Goal: Use online tool/utility

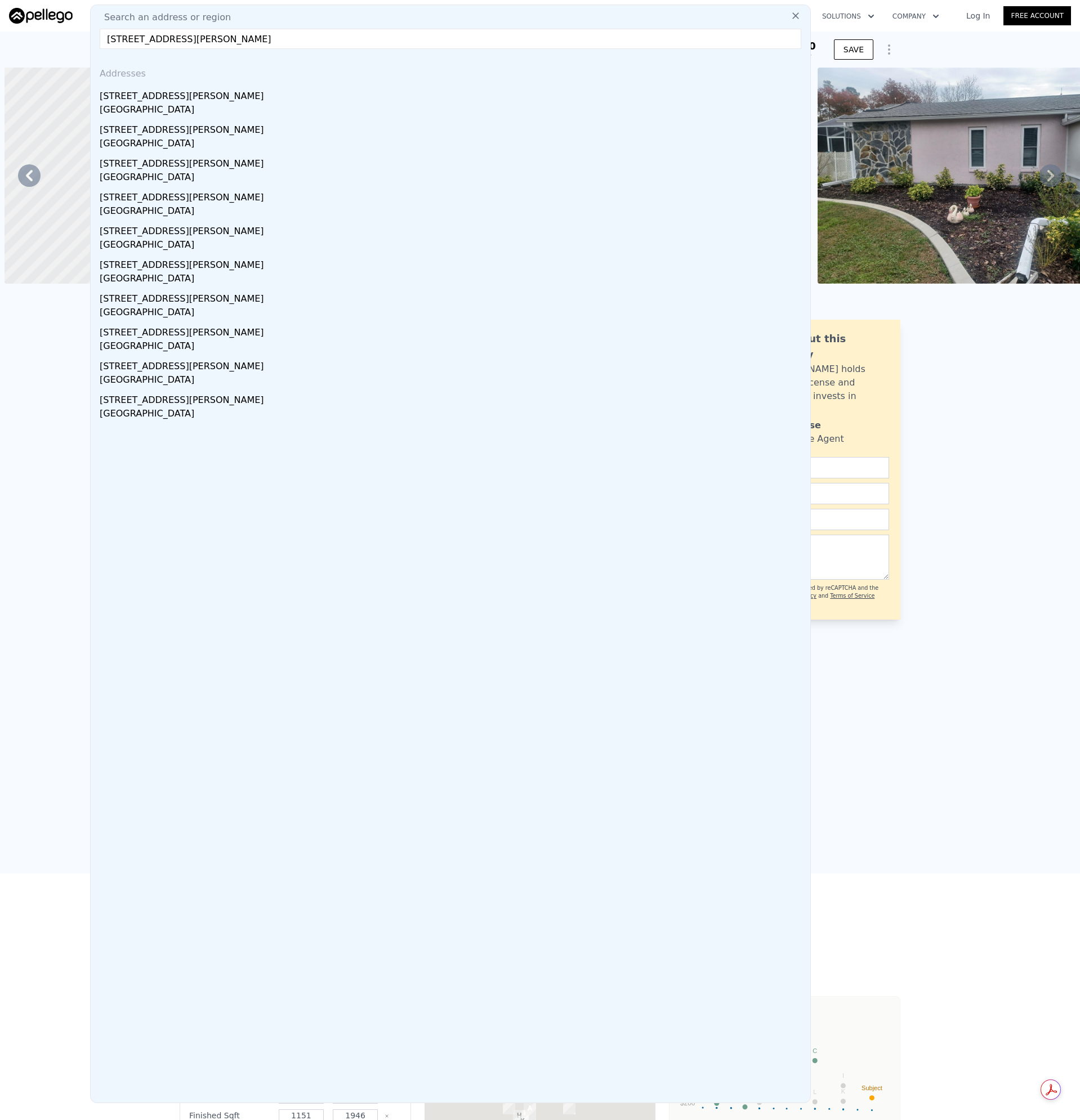
click at [135, 97] on div "[STREET_ADDRESS][PERSON_NAME]" at bounding box center [453, 94] width 706 height 18
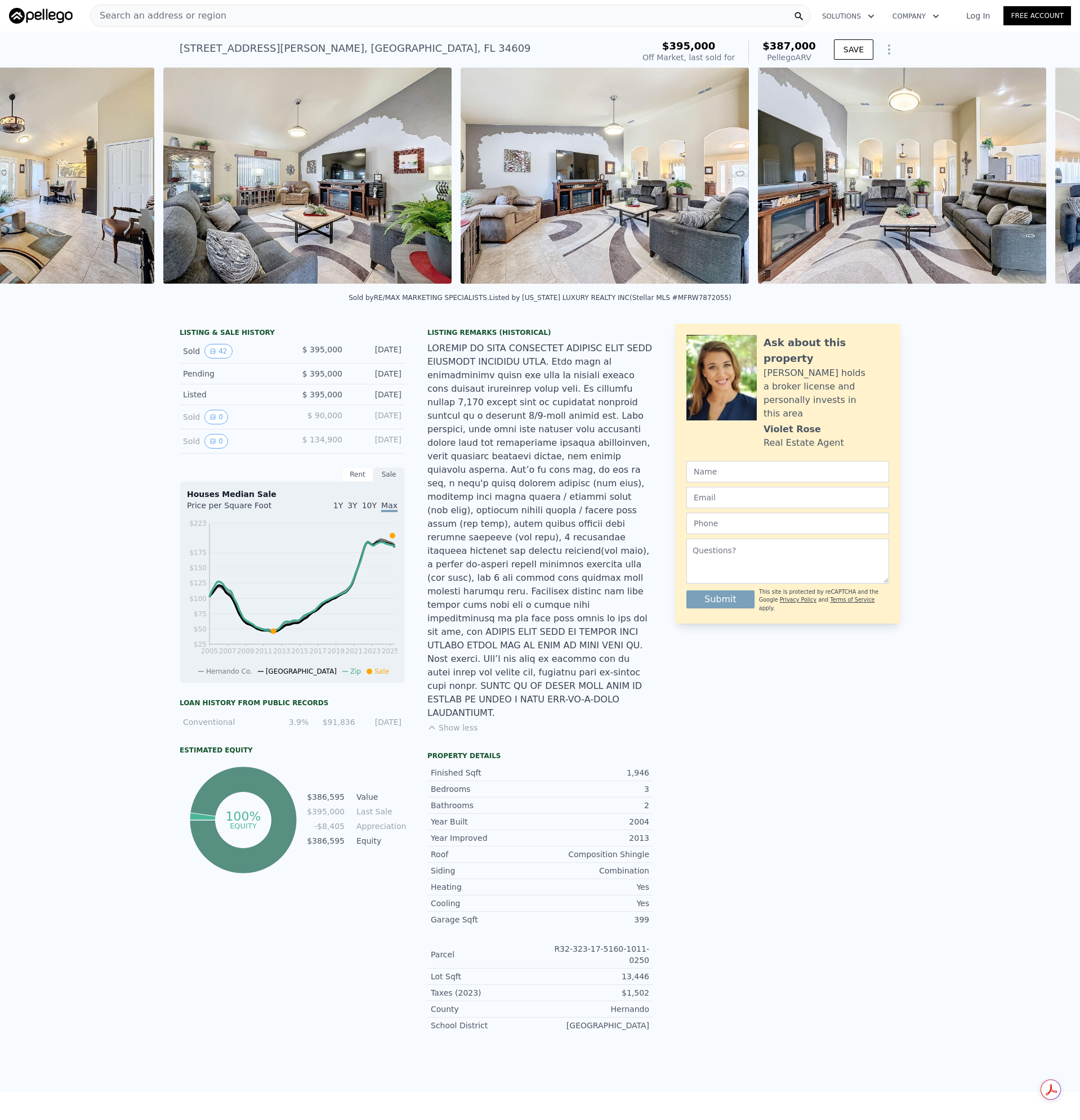
scroll to position [0, 4]
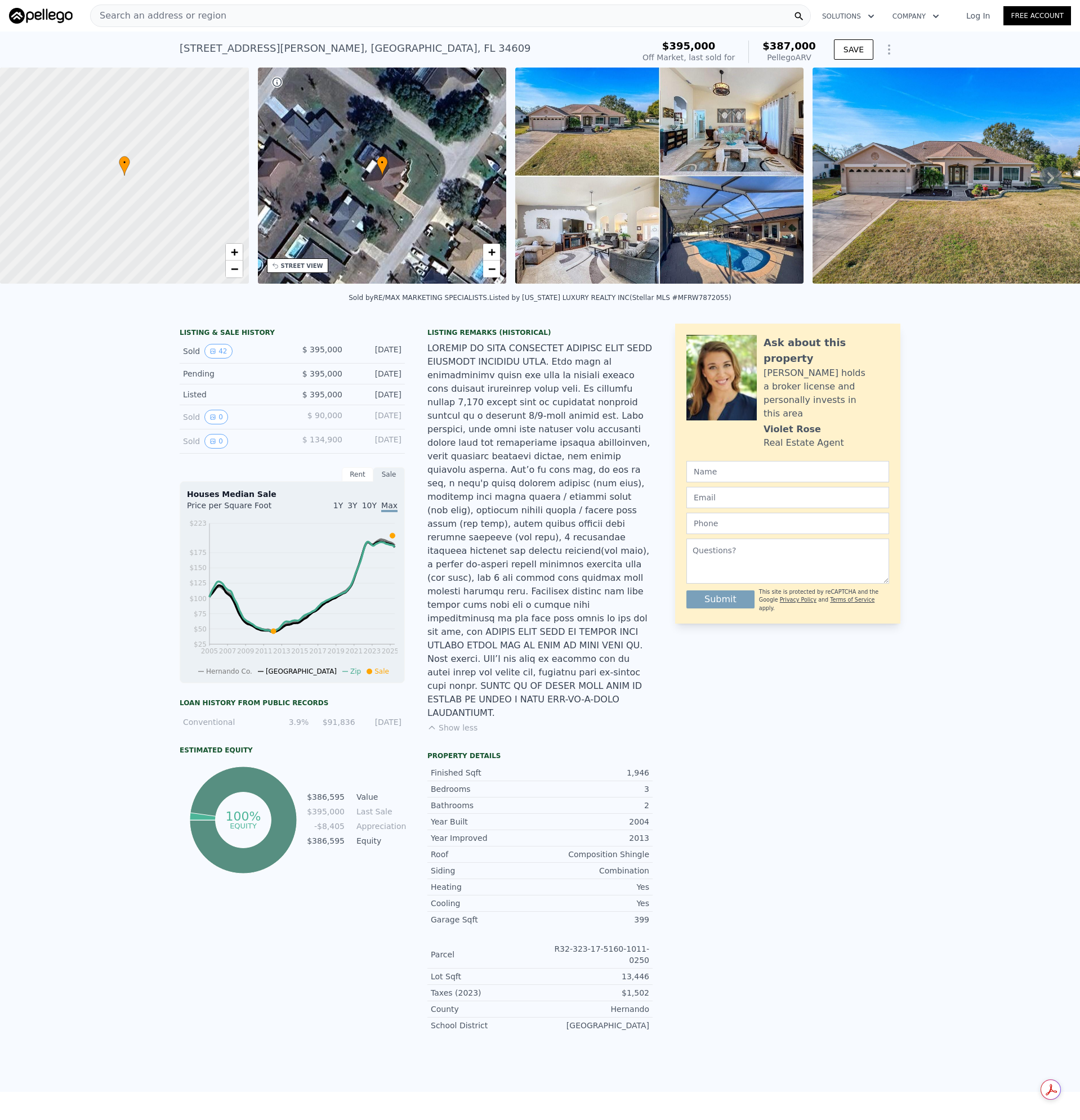
click at [583, 125] on img at bounding box center [660, 175] width 288 height 216
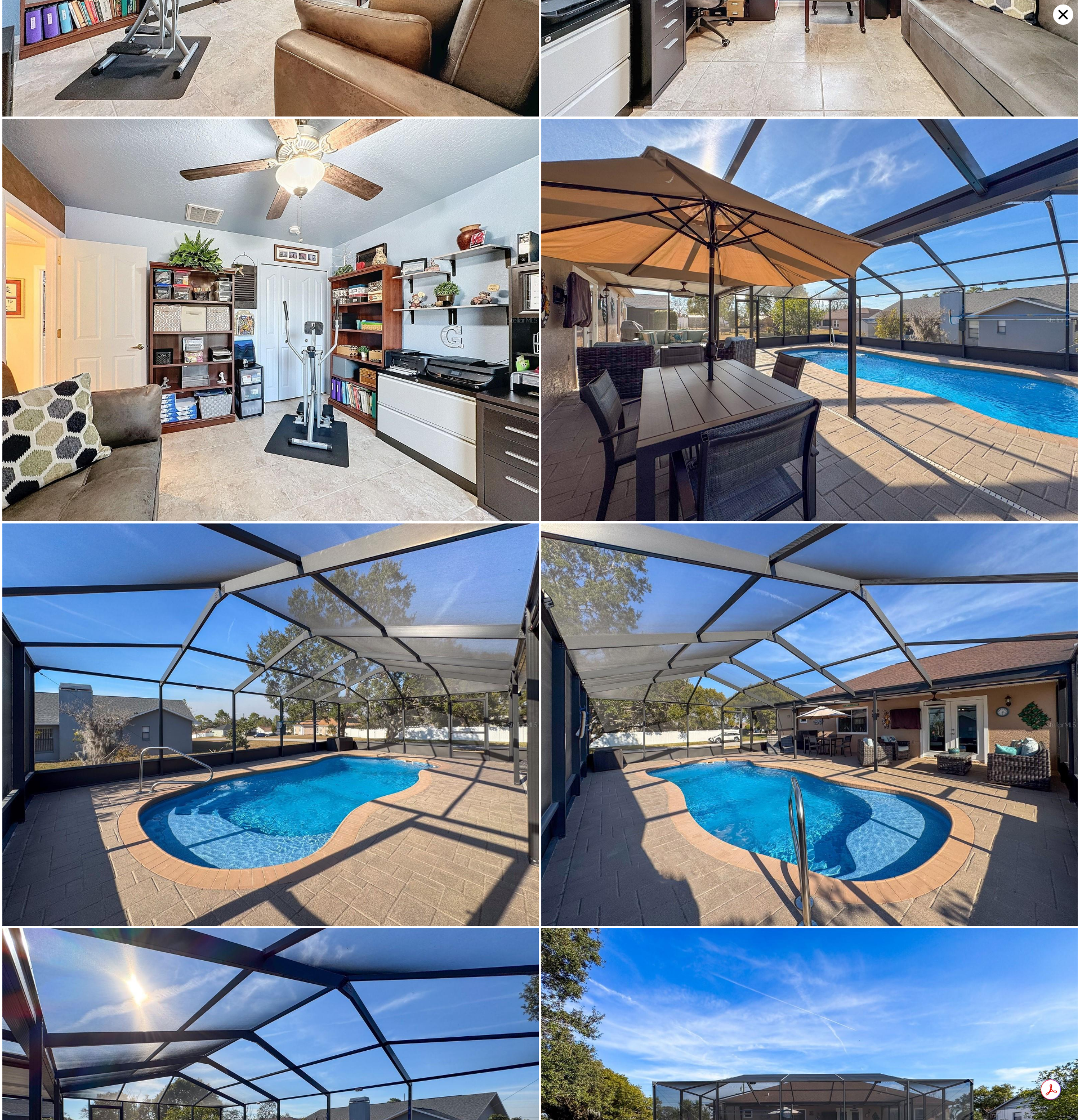
scroll to position [6423, 0]
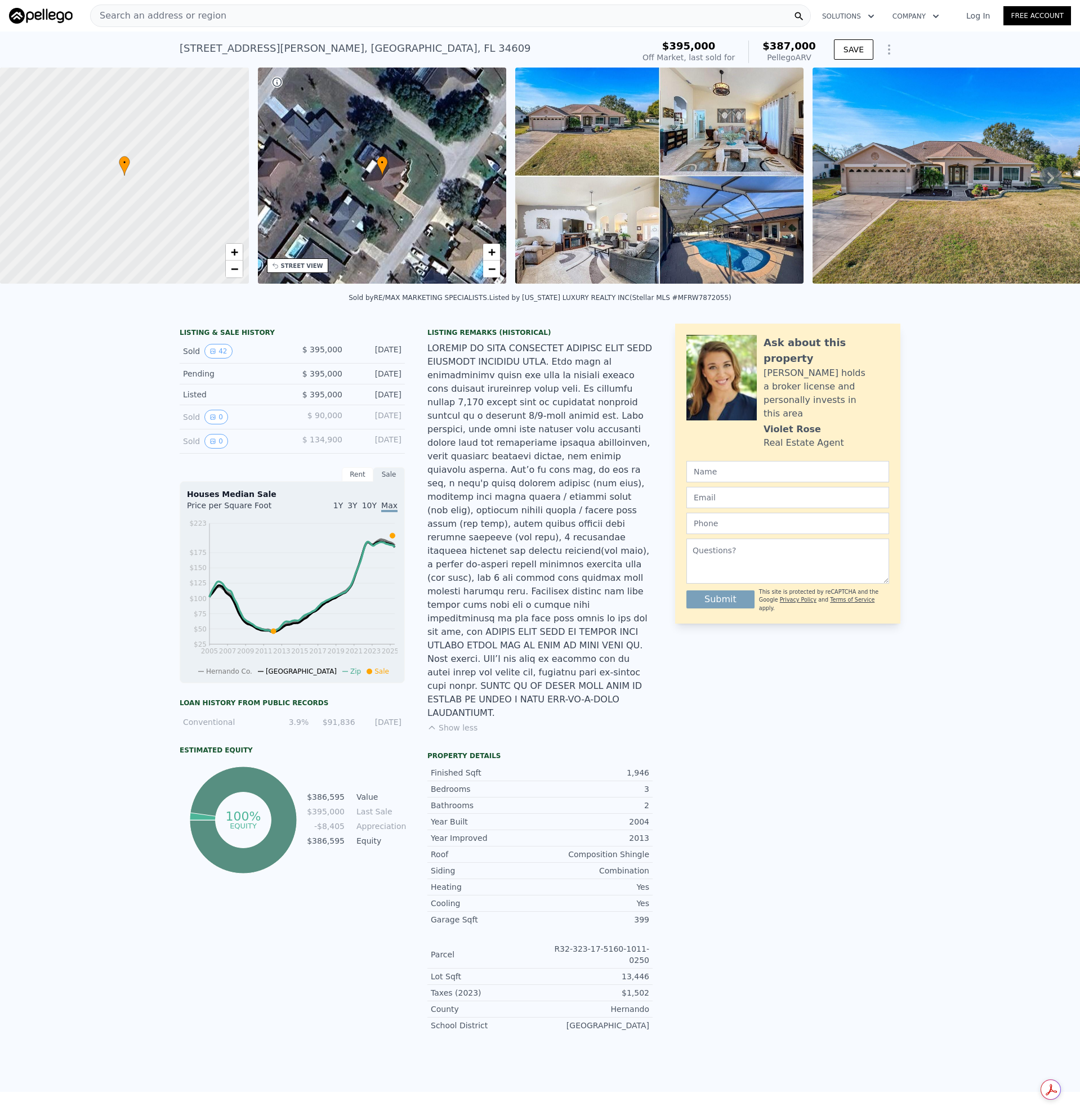
click at [222, 16] on div "Search an address or region" at bounding box center [450, 15] width 720 height 22
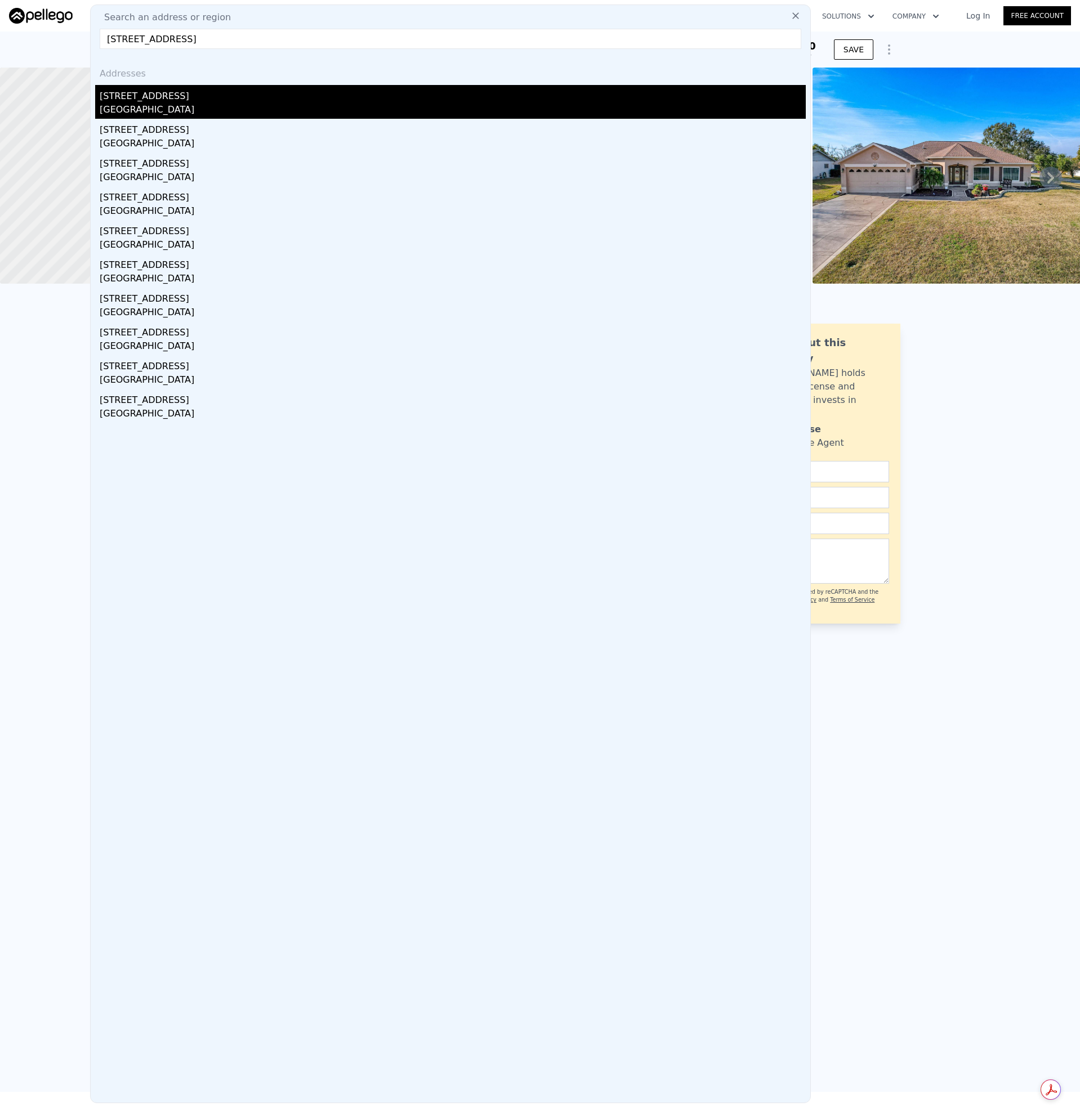
type input "[STREET_ADDRESS]"
click at [129, 97] on div "[STREET_ADDRESS]" at bounding box center [453, 94] width 706 height 18
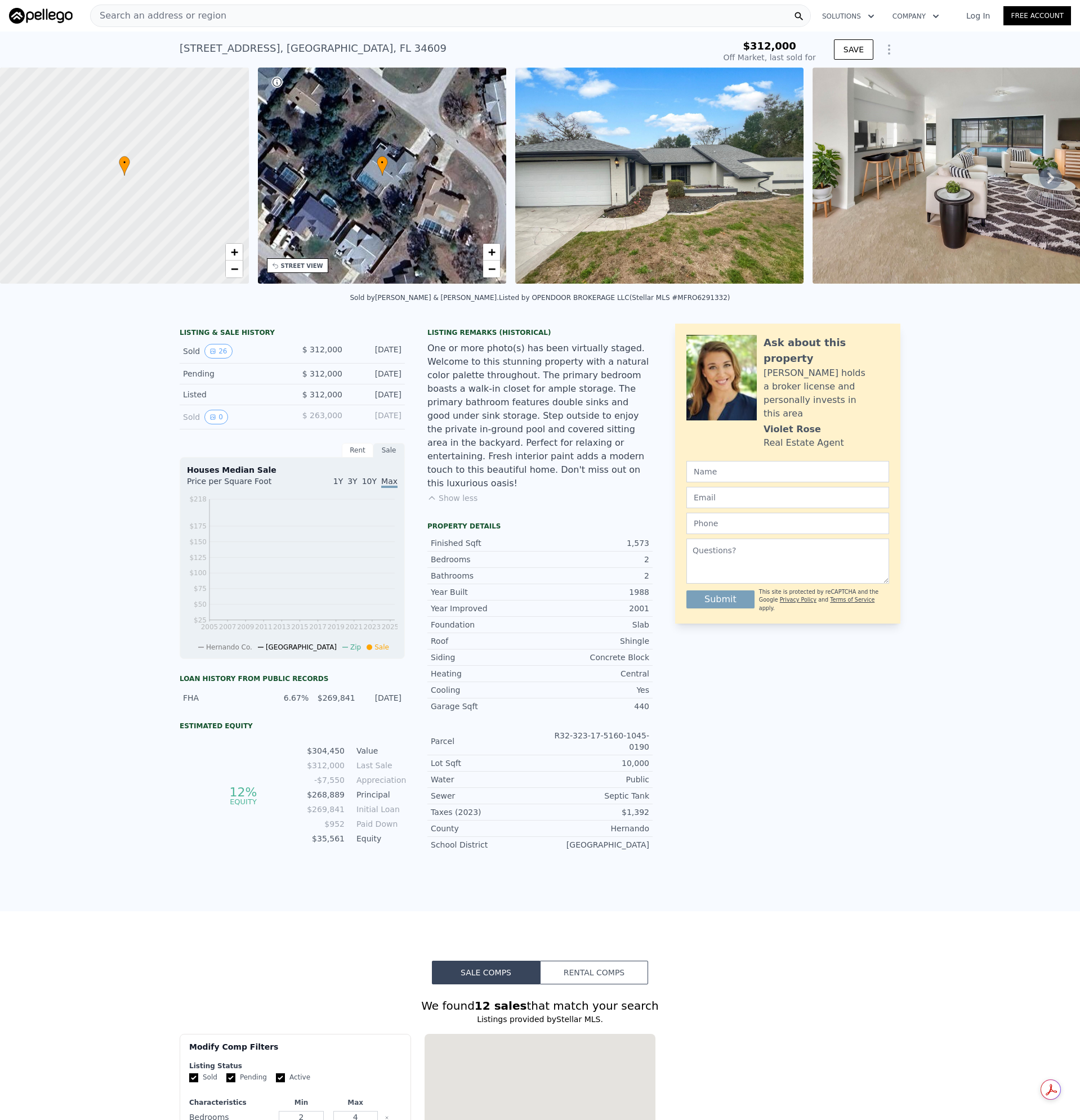
type input "-$ 329,256"
click at [611, 222] on img at bounding box center [660, 175] width 288 height 216
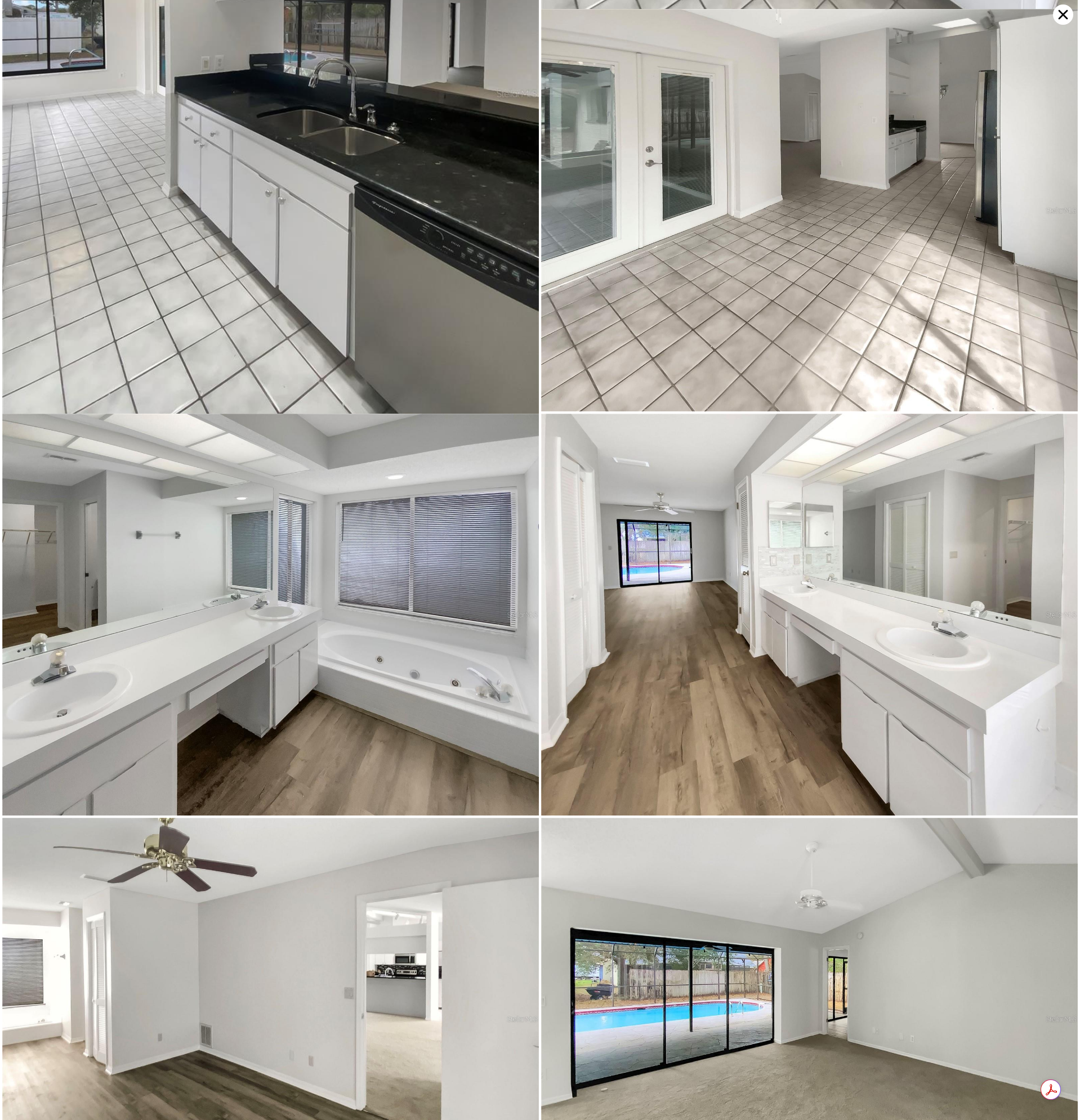
scroll to position [3362, 0]
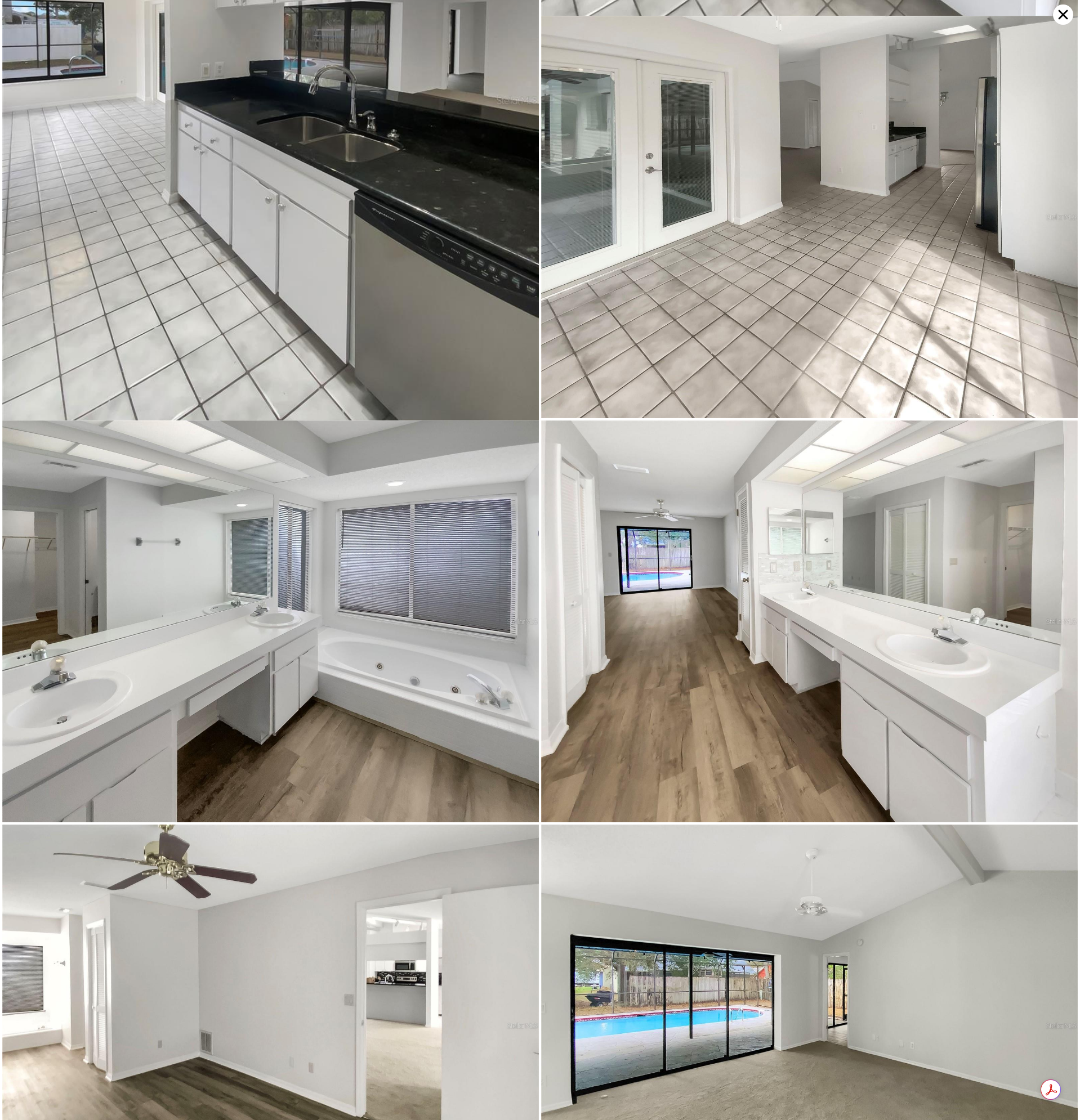
click at [1059, 17] on icon at bounding box center [1063, 14] width 20 height 20
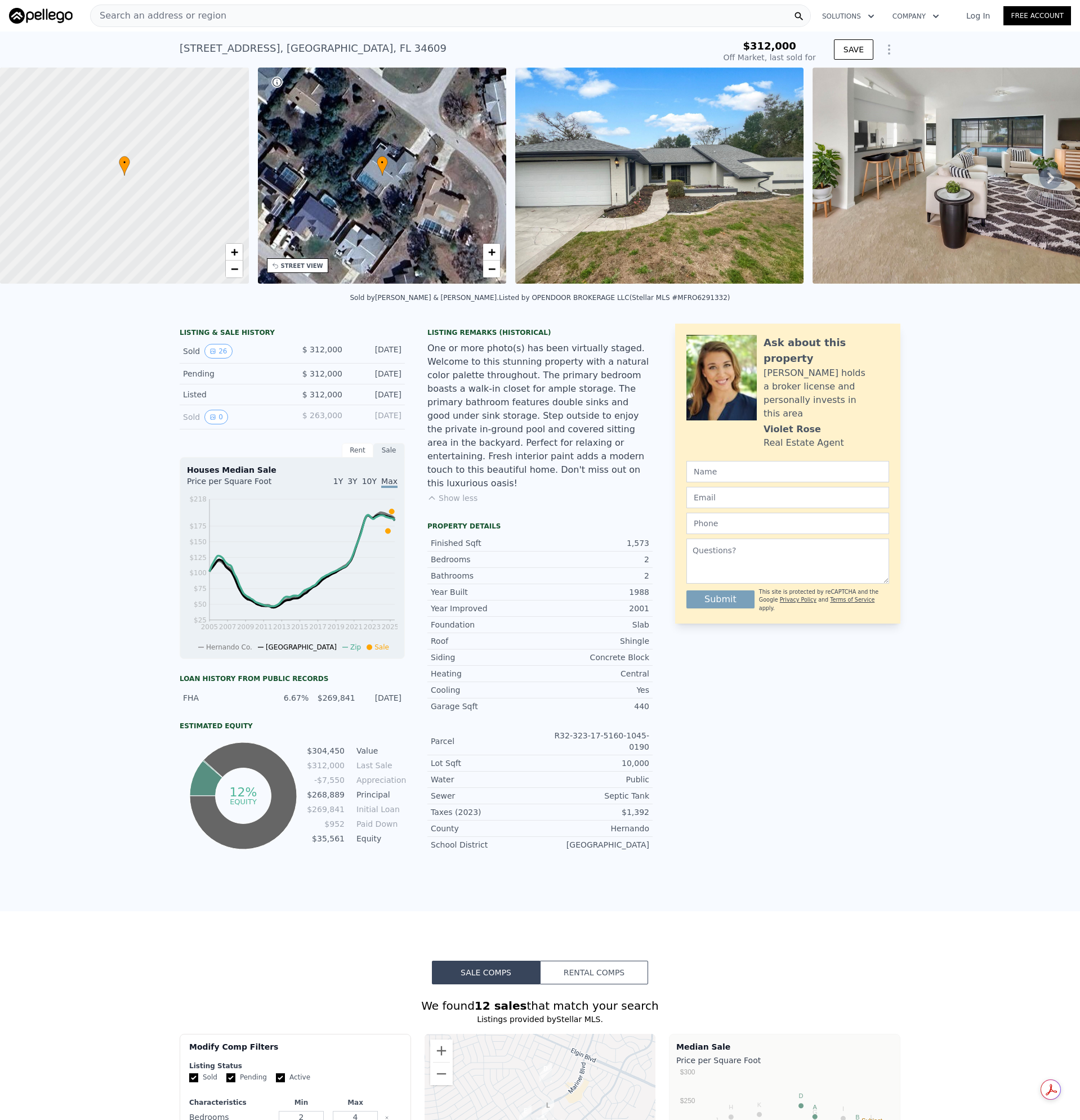
drag, startPoint x: 447, startPoint y: 478, endPoint x: 564, endPoint y: 465, distance: 117.7
click at [447, 492] on button "Show less" at bounding box center [452, 498] width 50 height 11
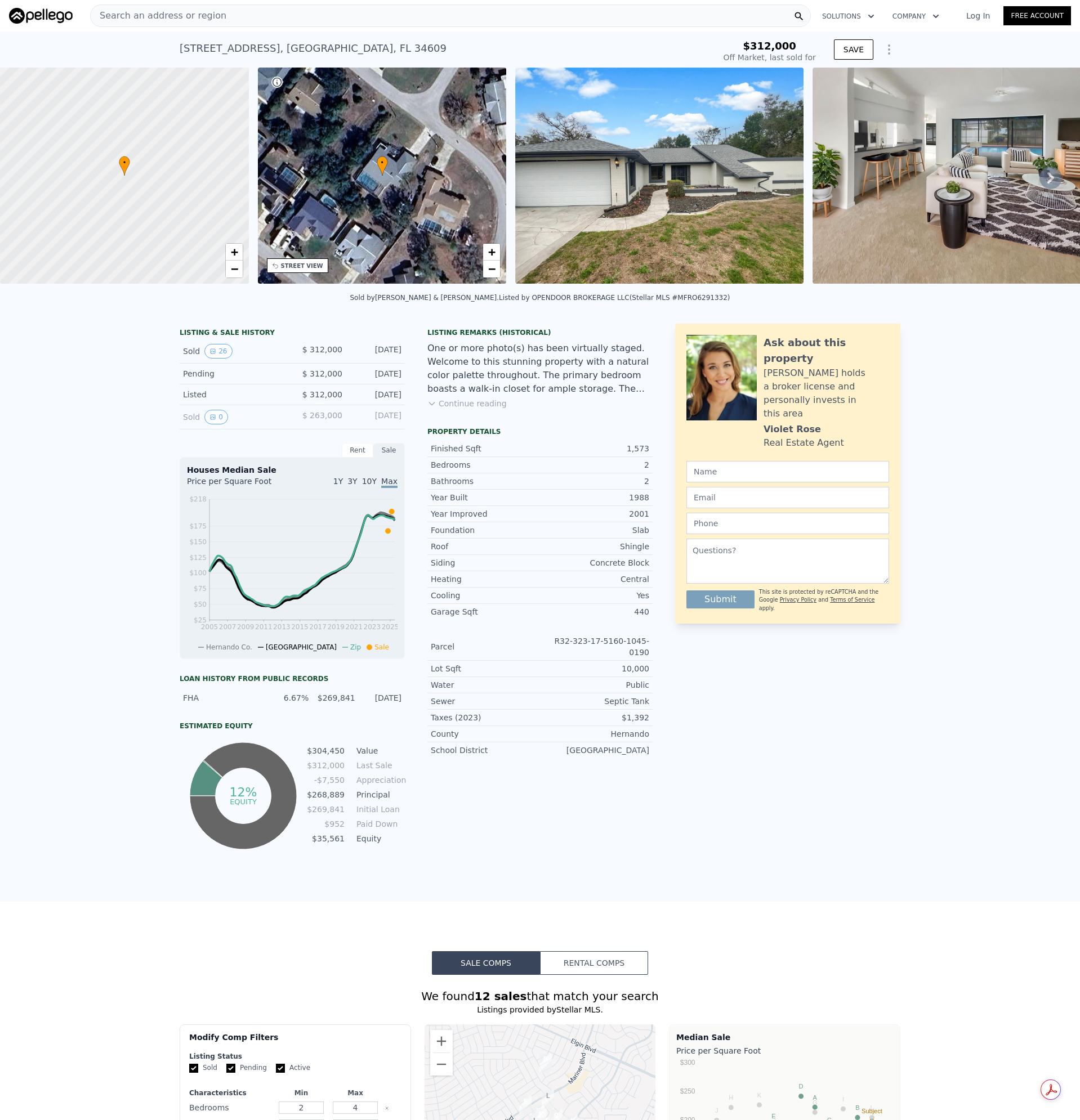
click at [470, 409] on button "Continue reading" at bounding box center [466, 404] width 79 height 11
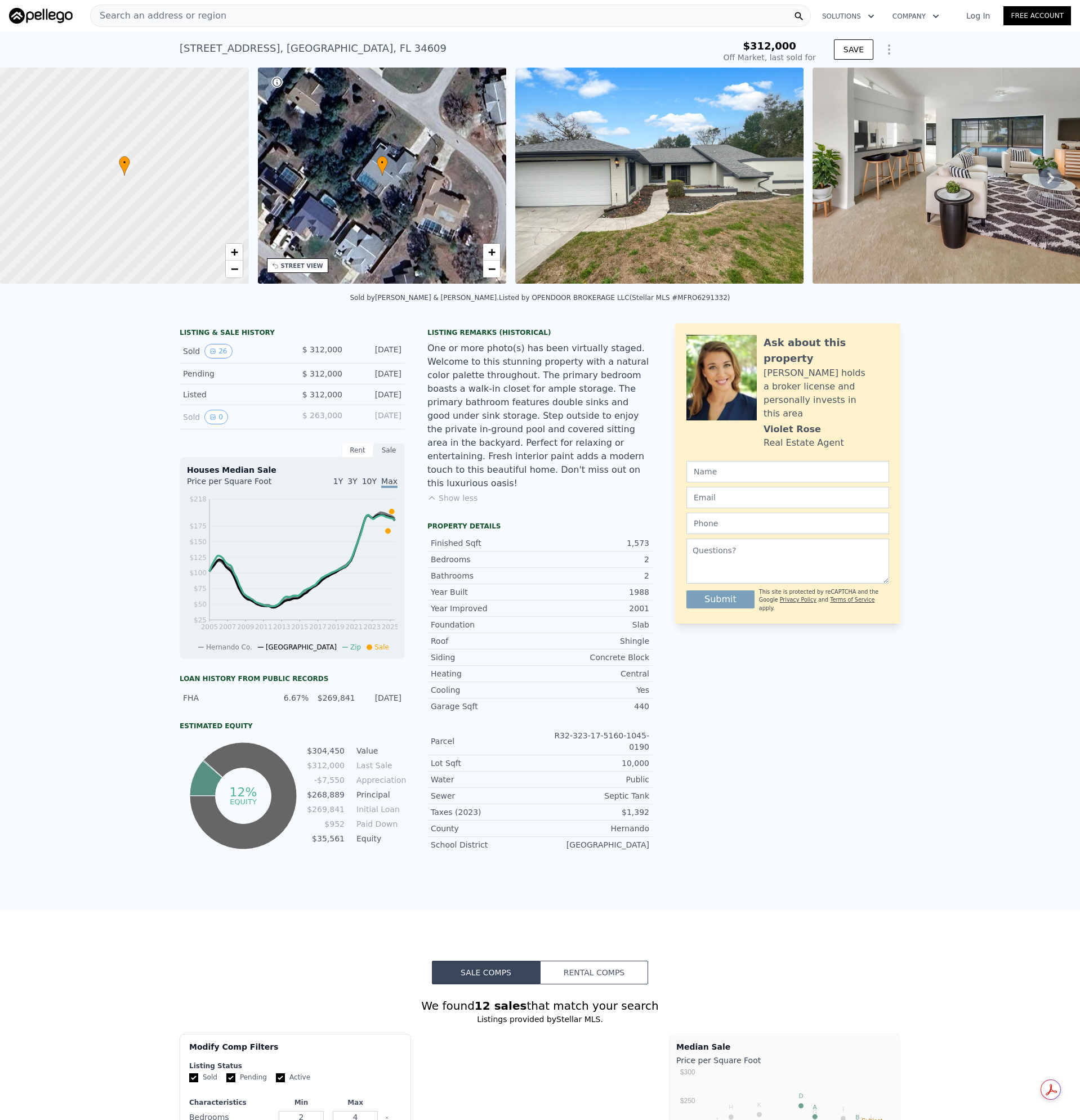
type input "$ 304,000"
type input "-$ 44,001"
click at [677, 208] on img at bounding box center [660, 175] width 288 height 216
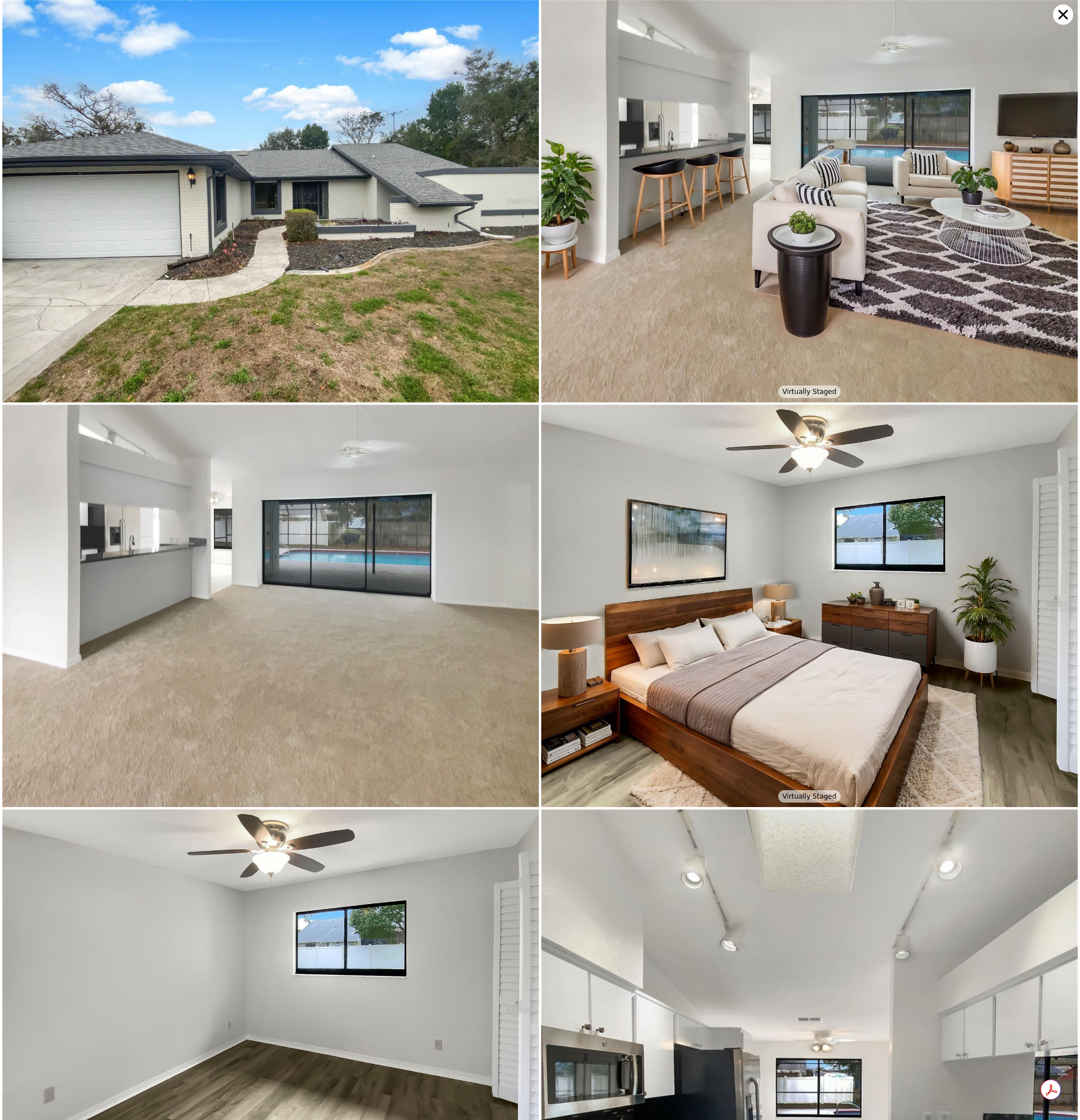
click at [272, 288] on img at bounding box center [270, 201] width 537 height 402
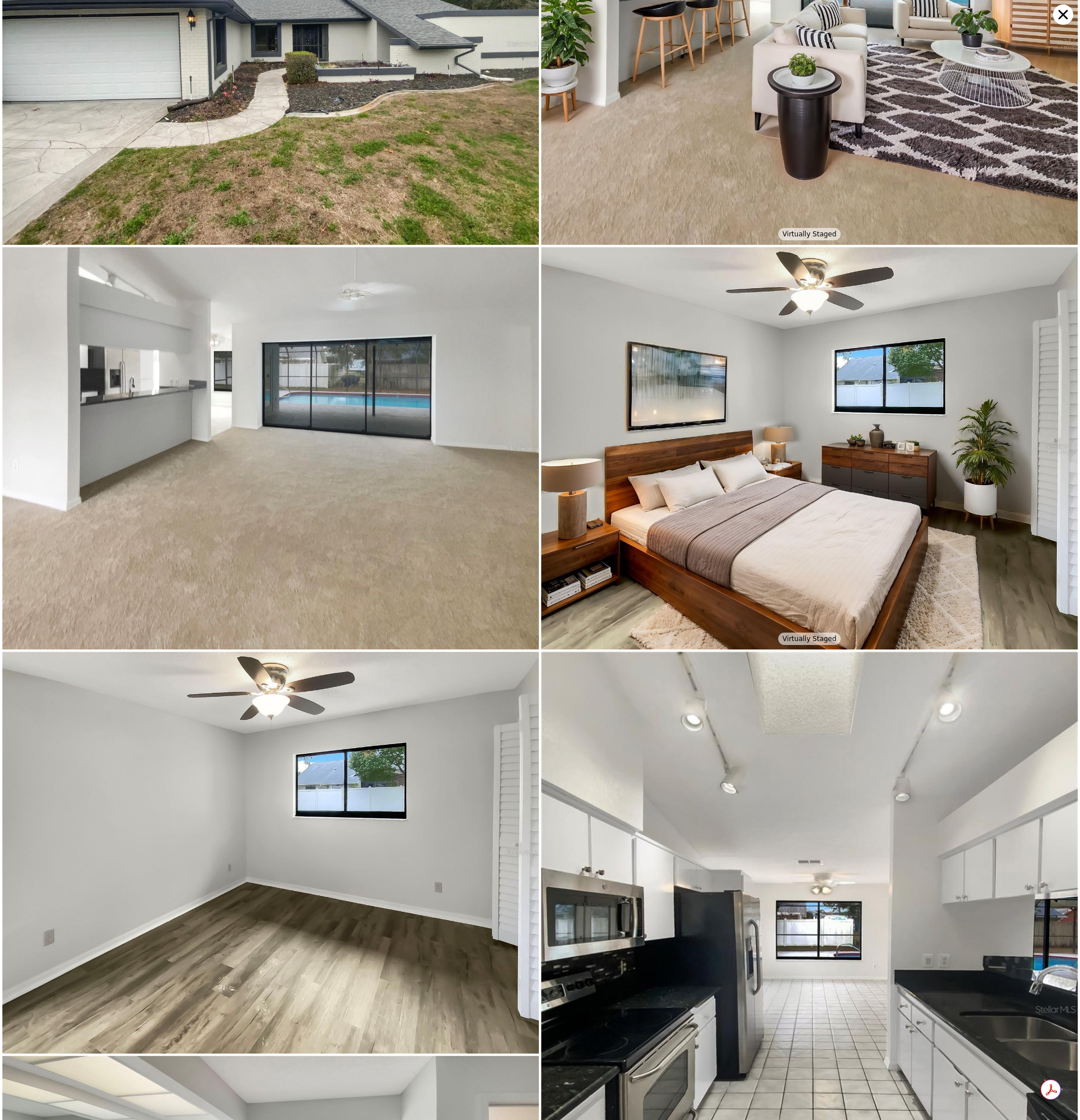
scroll to position [0, 0]
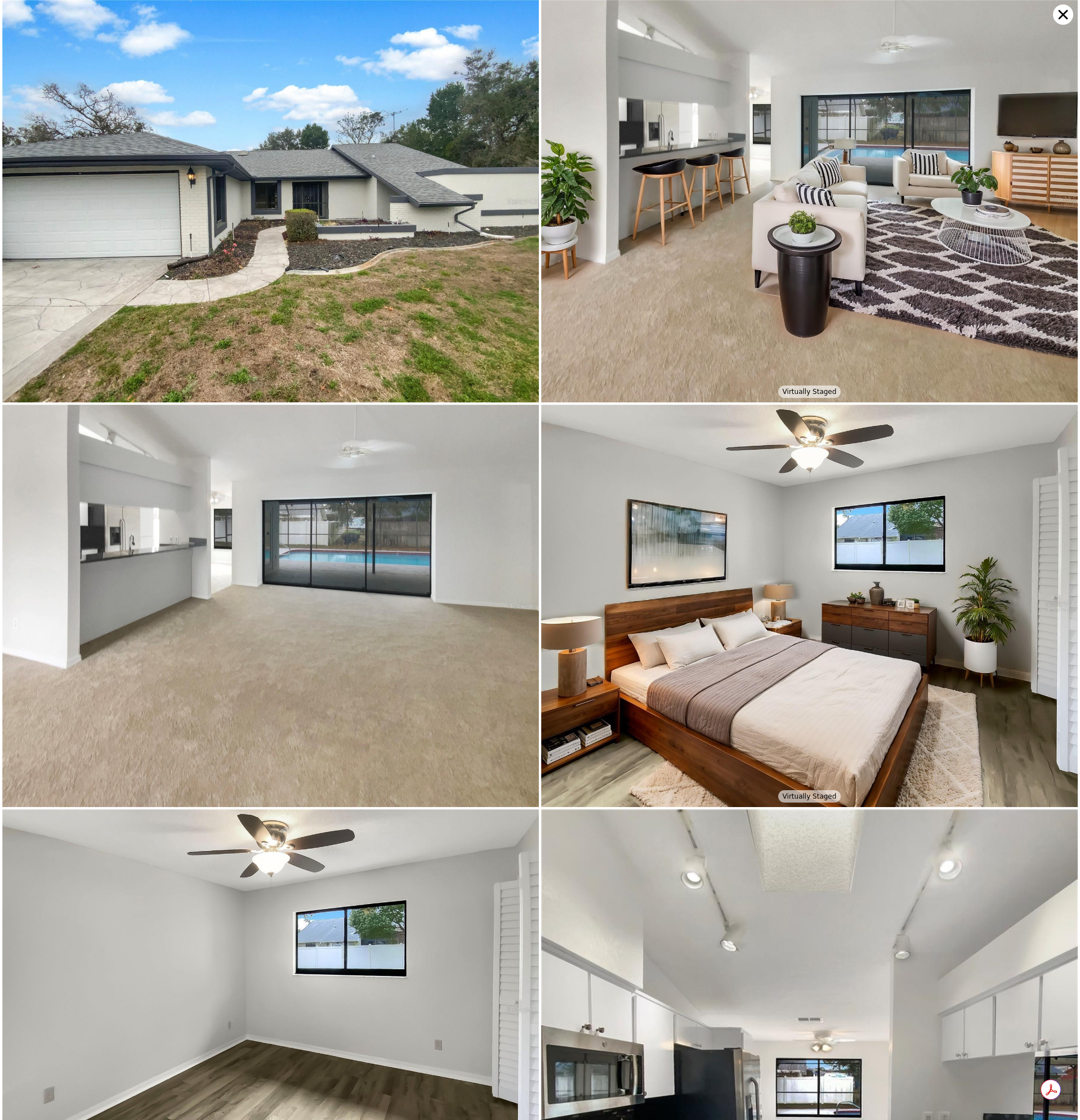
click at [1060, 13] on icon at bounding box center [1064, 15] width 10 height 10
